Goal: Transaction & Acquisition: Purchase product/service

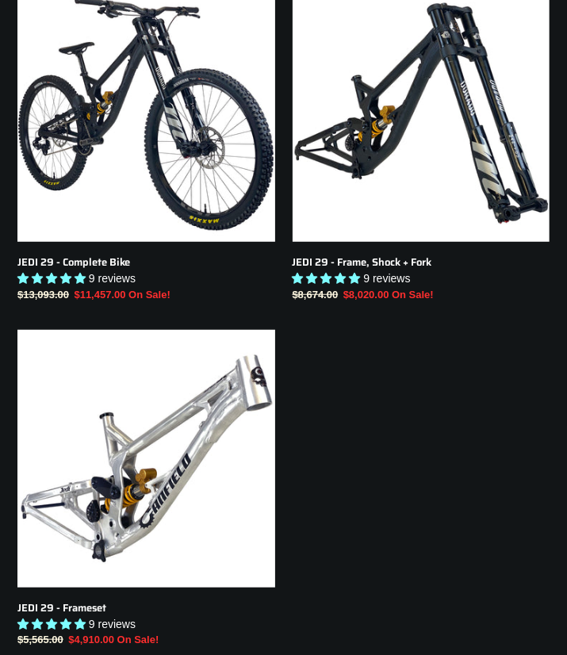
scroll to position [380, 0]
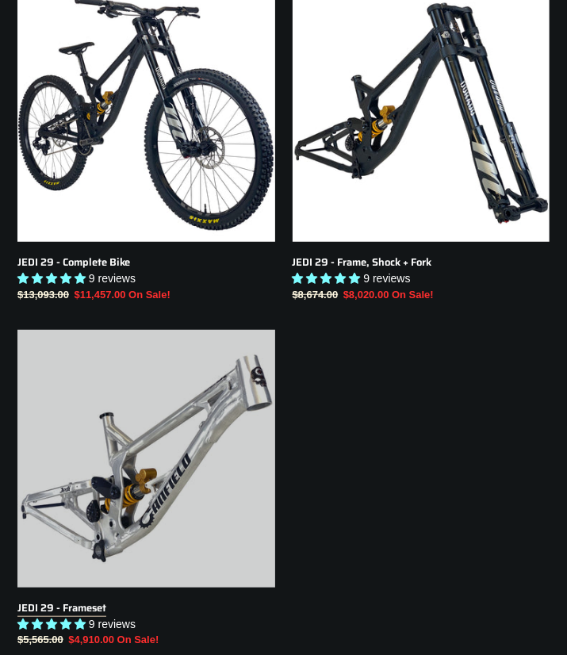
click at [144, 477] on link "JEDI 29 - Frameset" at bounding box center [146, 489] width 258 height 318
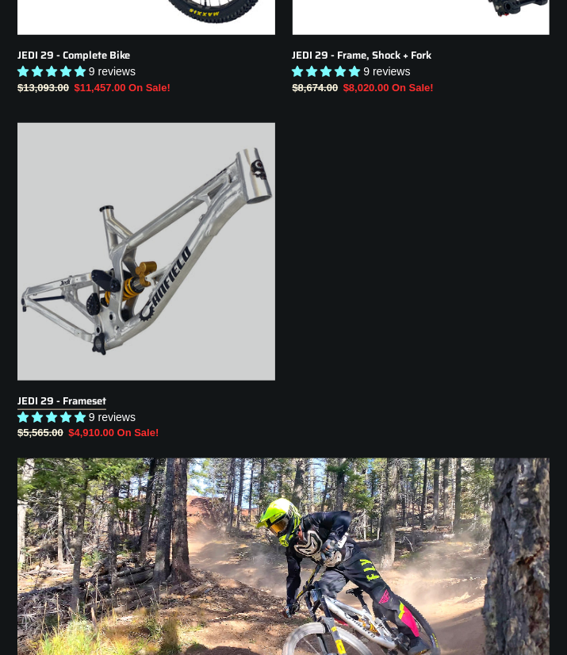
scroll to position [600, 0]
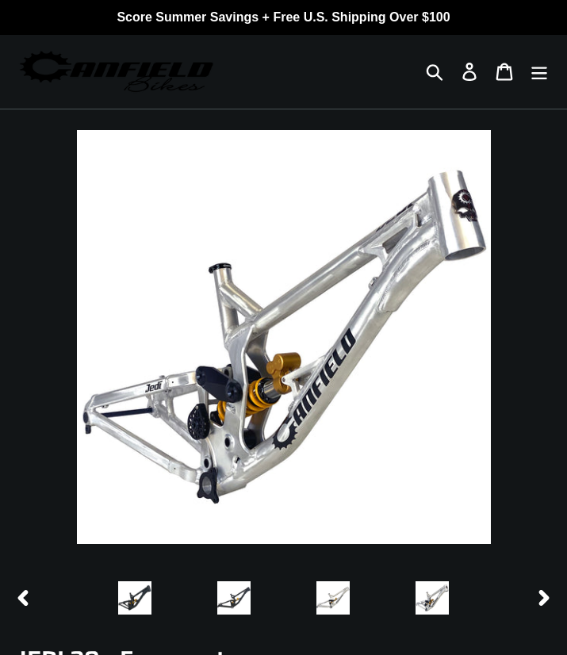
select select "highest-rating"
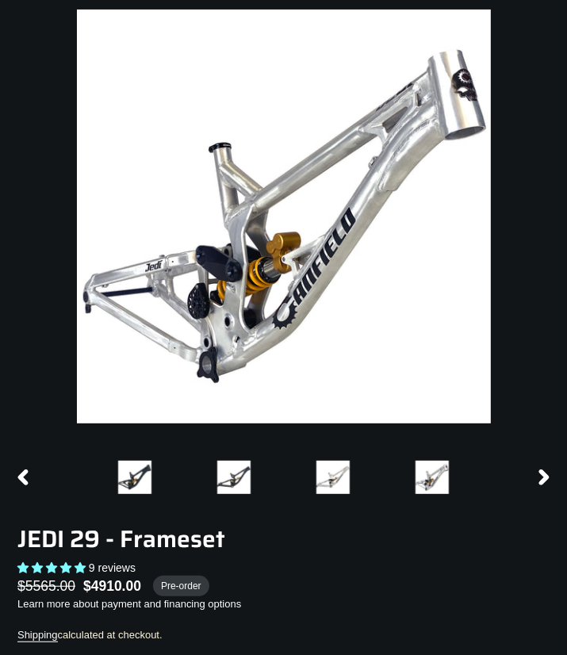
scroll to position [373, 0]
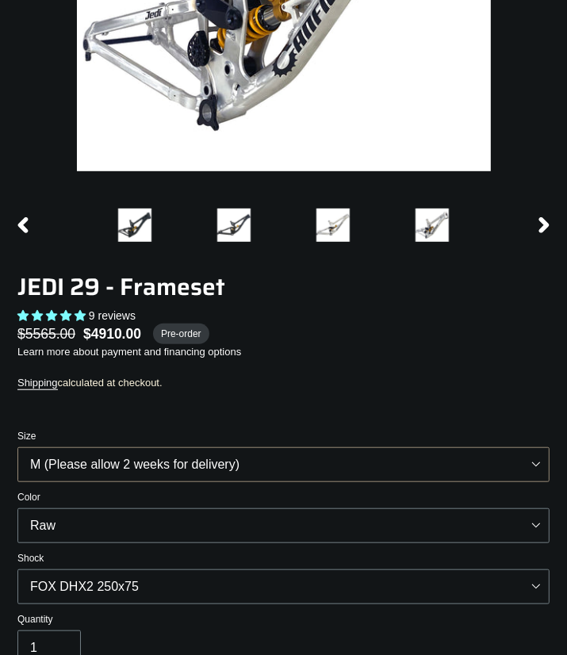
click at [17, 447] on select "M (Please allow 2 weeks for delivery) L (Please allow 2 weeks for delivery) XL" at bounding box center [283, 464] width 532 height 35
click option "L (Please allow 2 weeks for delivery)" at bounding box center [0, 0] width 0 height 0
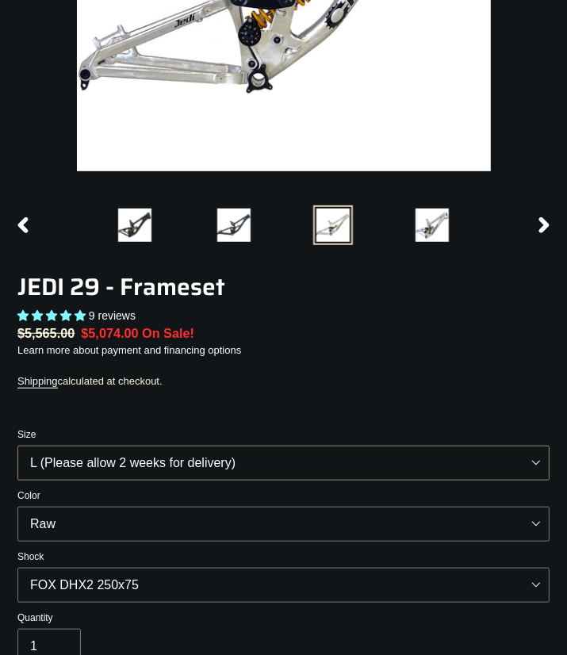
click at [17, 445] on select "M (Please allow 2 weeks for delivery) L (Please allow 2 weeks for delivery) XL" at bounding box center [283, 462] width 532 height 35
click option "XL" at bounding box center [0, 0] width 0 height 0
click at [17, 445] on select "M (Please allow 2 weeks for delivery) L (Please allow 2 weeks for delivery) XL" at bounding box center [283, 462] width 532 height 35
click option "M (Please allow 2 weeks for delivery)" at bounding box center [0, 0] width 0 height 0
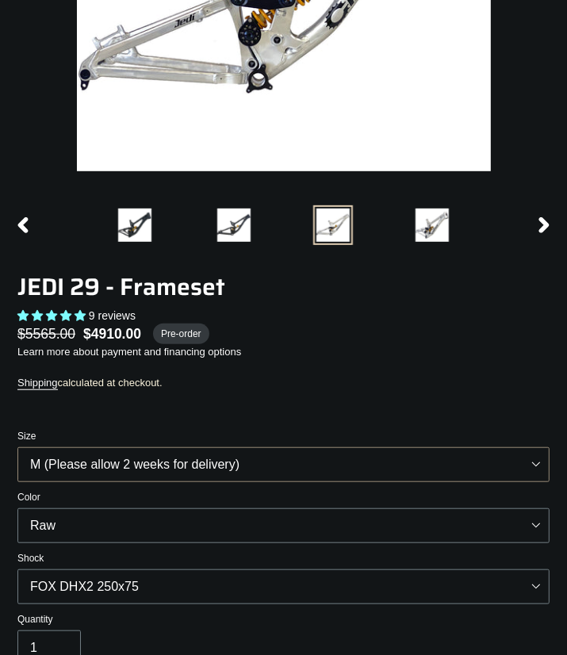
click at [17, 447] on select "M (Please allow 2 weeks for delivery) L (Please allow 2 weeks for delivery) XL" at bounding box center [283, 464] width 532 height 35
select select "XL"
click option "XL" at bounding box center [0, 0] width 0 height 0
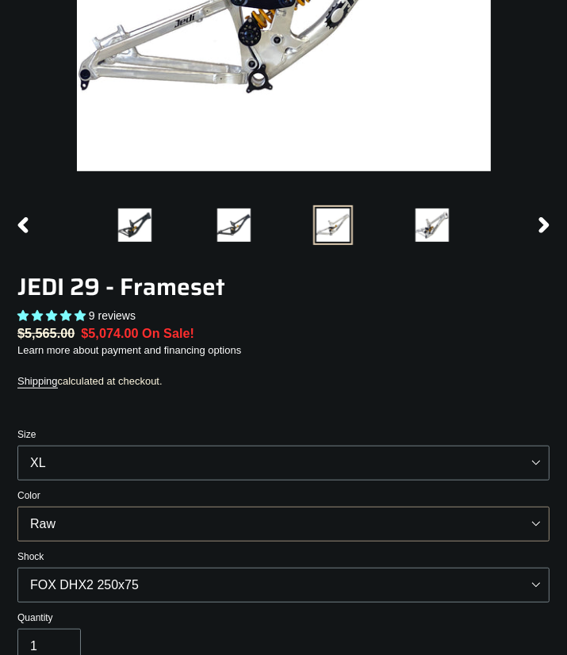
click at [17, 506] on select "Orange Raw Stealth Black" at bounding box center [283, 523] width 532 height 35
click at [171, 525] on select "Orange Raw Stealth Black" at bounding box center [283, 523] width 532 height 35
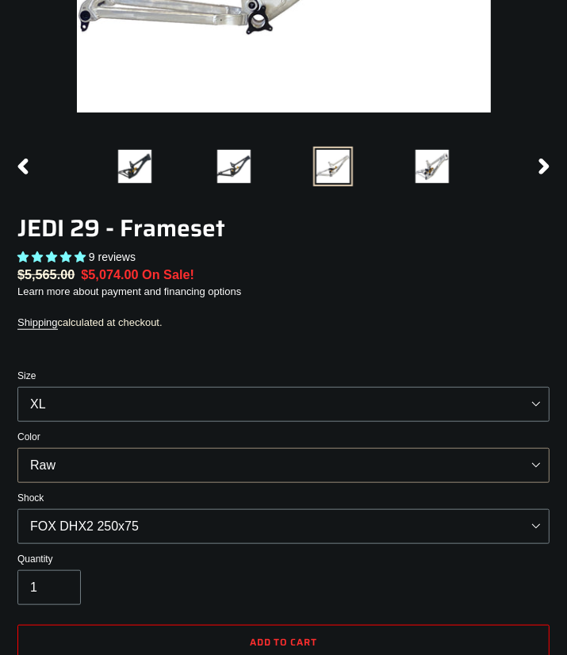
scroll to position [437, 0]
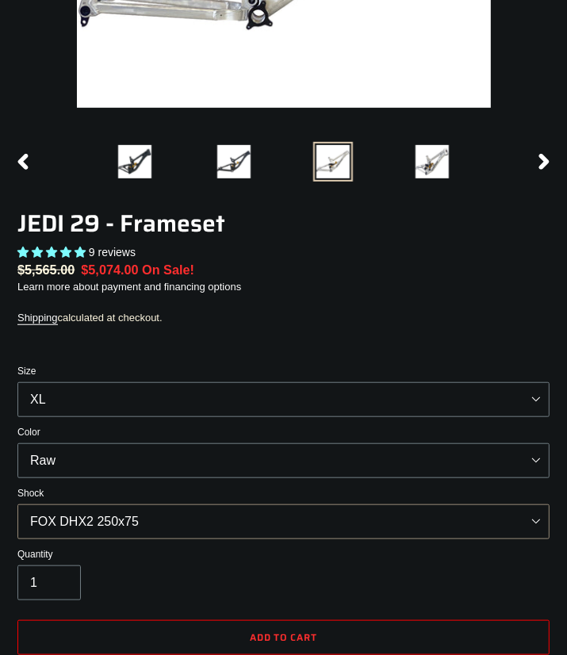
click at [17, 503] on select "No Shock FOX DHX2 250x75 RockShox Vivid Ultimate DH 250x75 EXT e-Storia LOX V3" at bounding box center [283, 520] width 532 height 35
select select "No Shock"
click option "No Shock" at bounding box center [0, 0] width 0 height 0
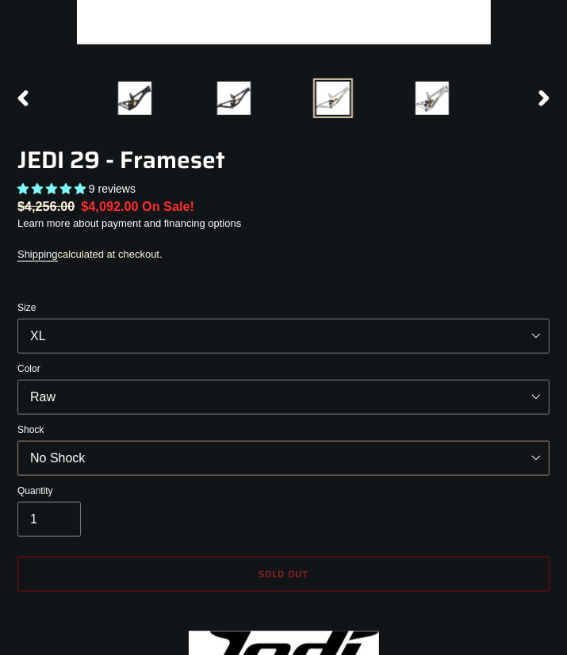
scroll to position [443, 0]
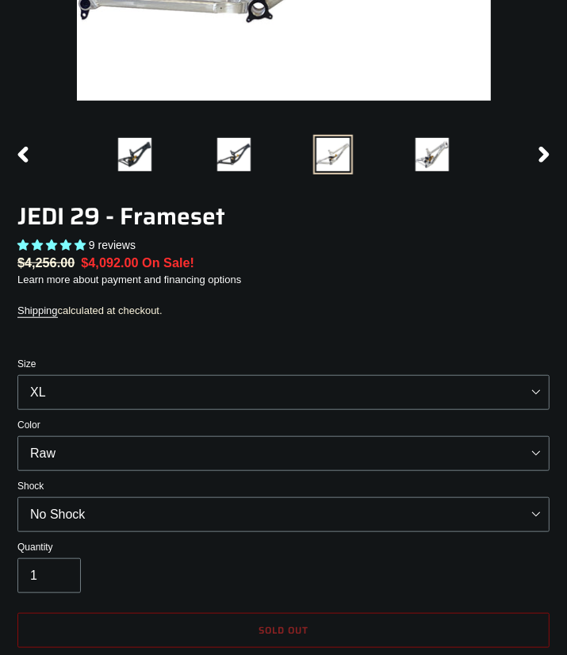
click at [193, 429] on label "Color" at bounding box center [283, 425] width 532 height 14
click at [193, 436] on select "Orange Raw Stealth Black" at bounding box center [283, 453] width 532 height 35
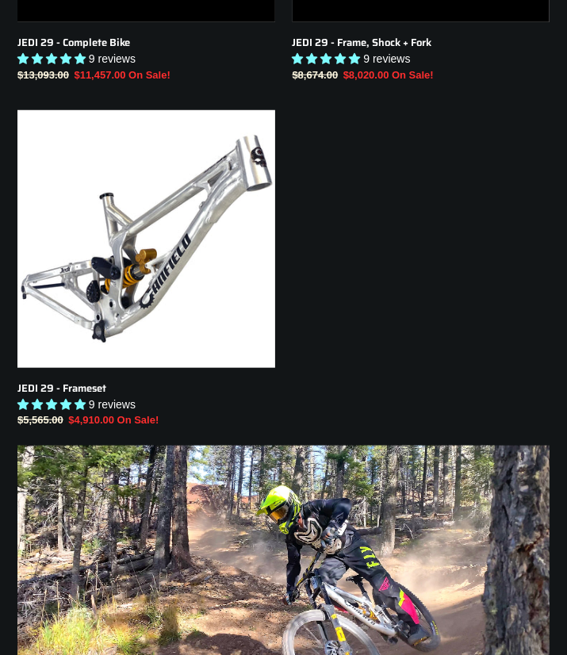
scroll to position [600, 0]
